Goal: Book appointment/travel/reservation

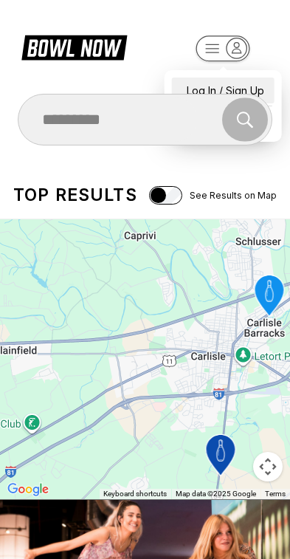
click at [229, 78] on div "Log In / Sign Up" at bounding box center [223, 91] width 103 height 26
select select "**"
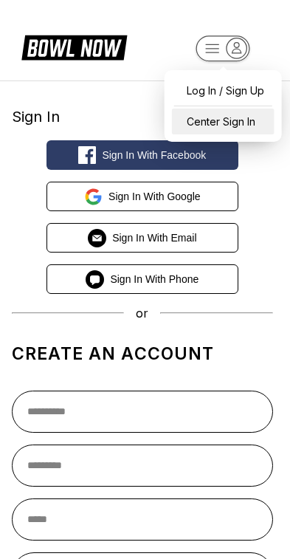
click at [235, 125] on div "Center Sign In" at bounding box center [223, 122] width 103 height 26
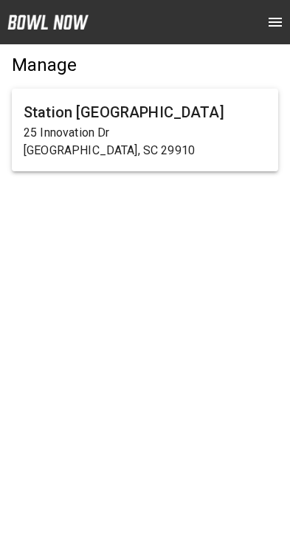
click at [174, 129] on p "25 Innovation Dr" at bounding box center [145, 133] width 243 height 18
click at [200, 122] on h6 "Station 300 Bluffton" at bounding box center [145, 112] width 243 height 24
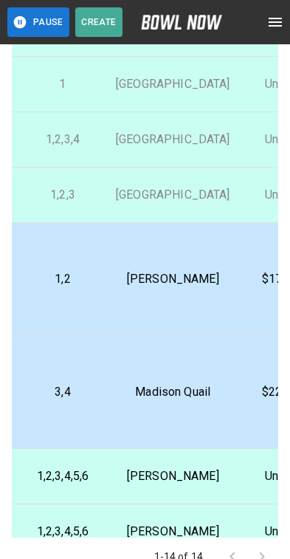
scroll to position [49, 404]
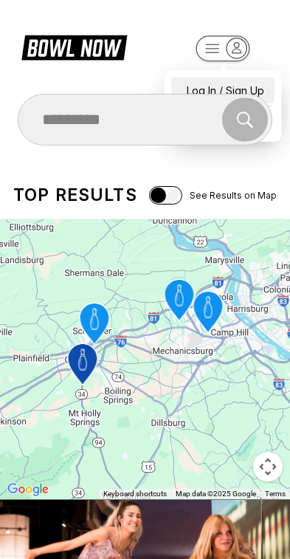
click at [258, 80] on div "Log In / Sign Up" at bounding box center [223, 91] width 103 height 26
select select "**"
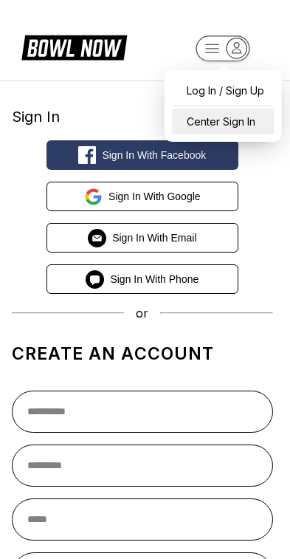
click at [253, 122] on div "Center Sign In" at bounding box center [223, 122] width 103 height 26
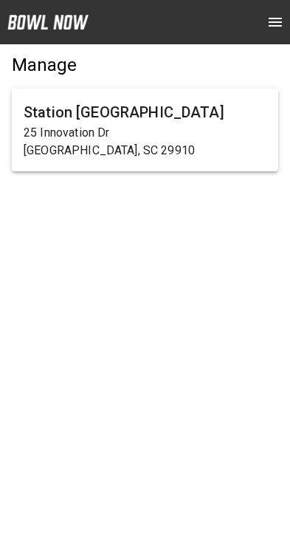
click at [201, 143] on p "Bluffton, SC 29910" at bounding box center [145, 151] width 243 height 18
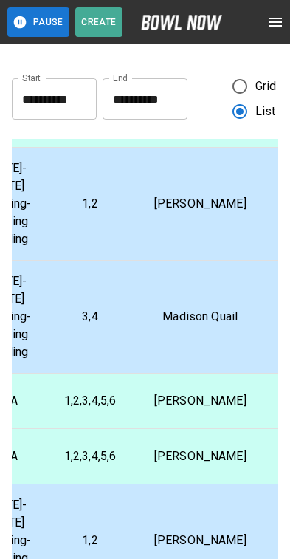
scroll to position [246, 379]
